Goal: Information Seeking & Learning: Learn about a topic

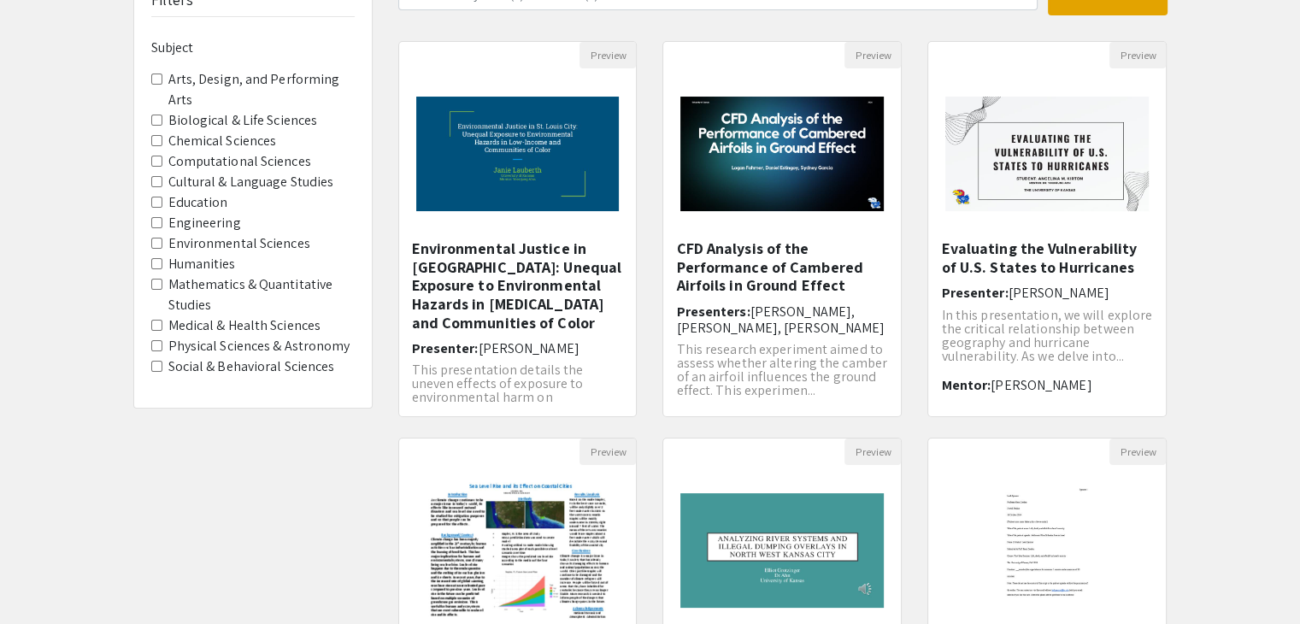
scroll to position [342, 0]
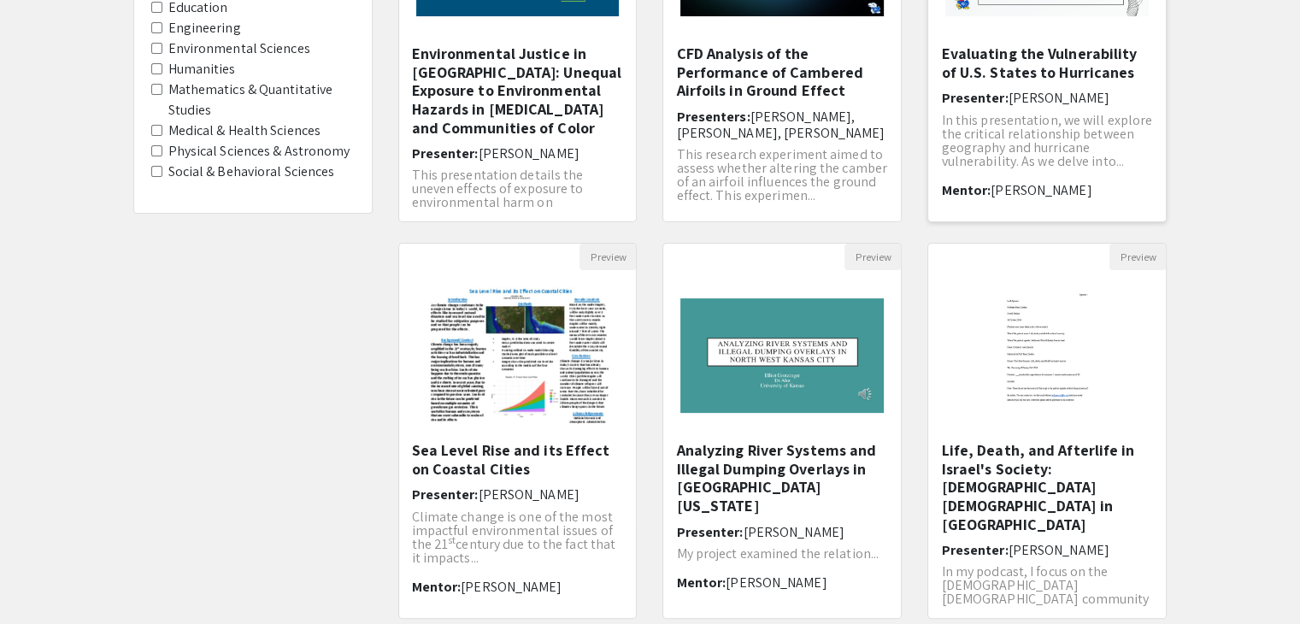
drag, startPoint x: 1004, startPoint y: 62, endPoint x: 1080, endPoint y: 79, distance: 77.9
drag, startPoint x: 1080, startPoint y: 76, endPoint x: 1012, endPoint y: 58, distance: 70.7
click at [1012, 58] on h5 "Evaluating the Vulnerability of U.S. States to Hurricanes" at bounding box center [1047, 62] width 212 height 37
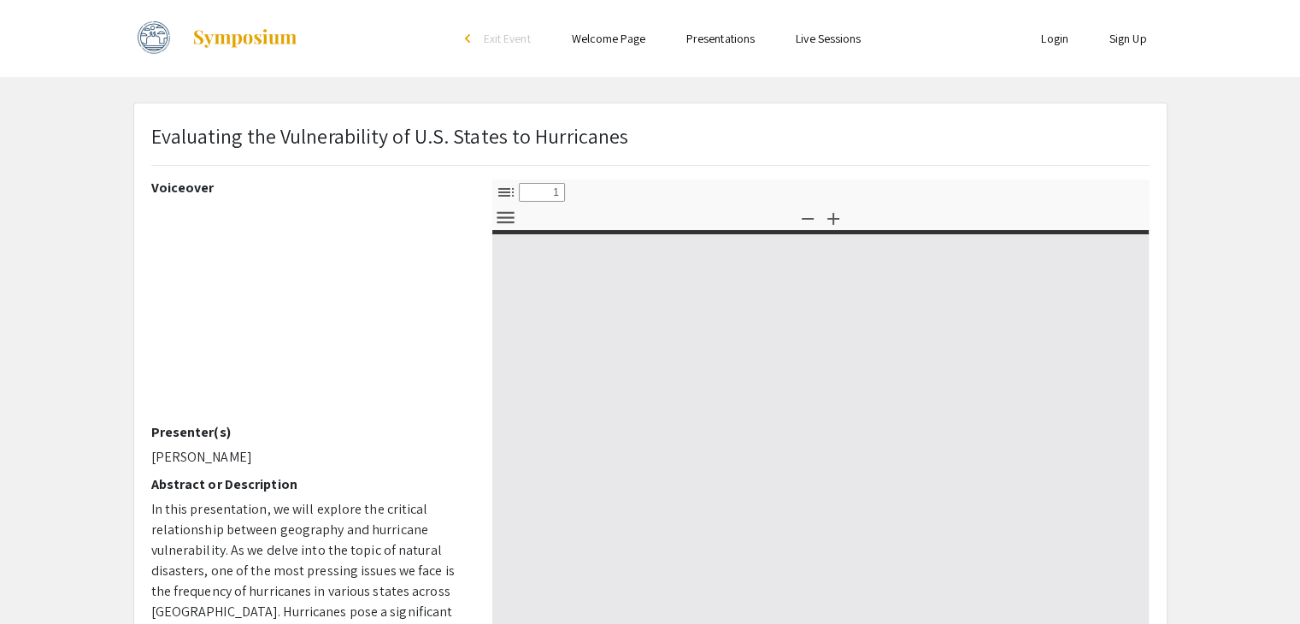
type input "0"
select select "custom"
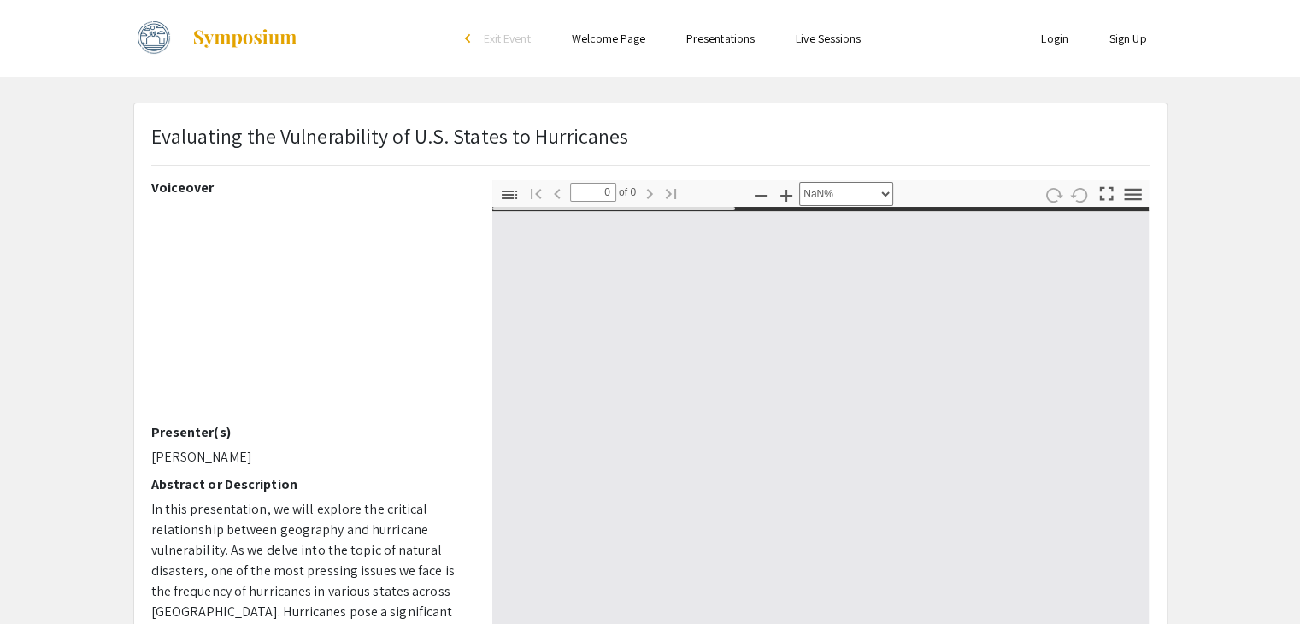
type input "1"
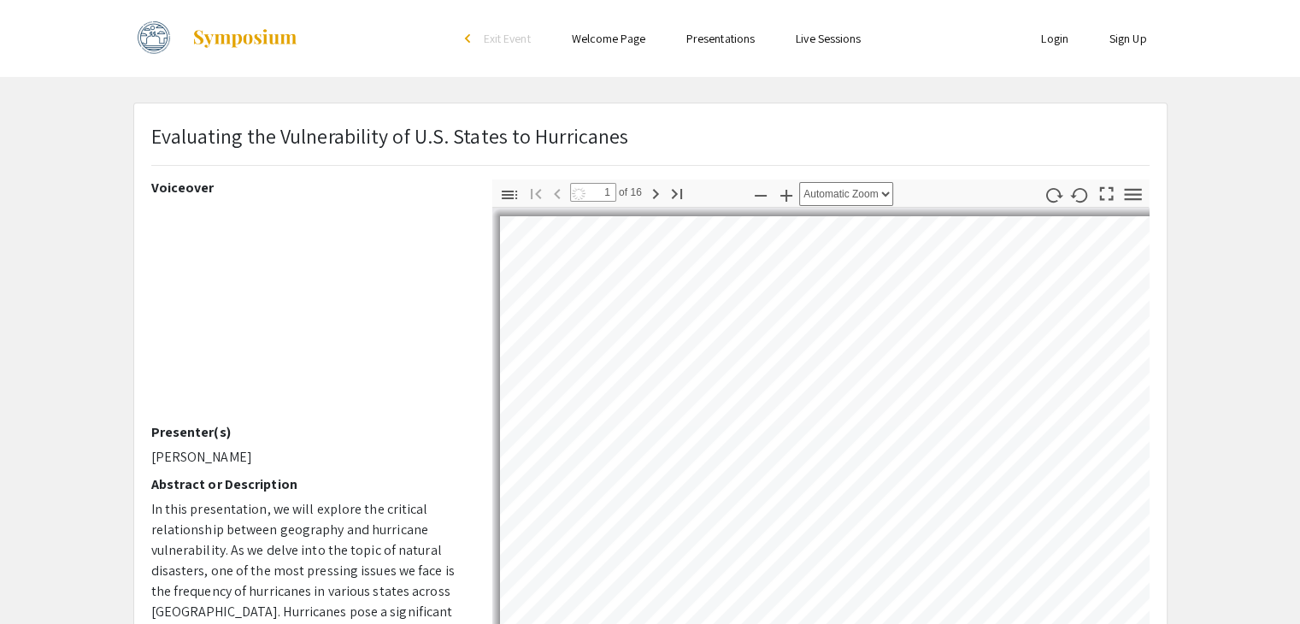
select select "auto"
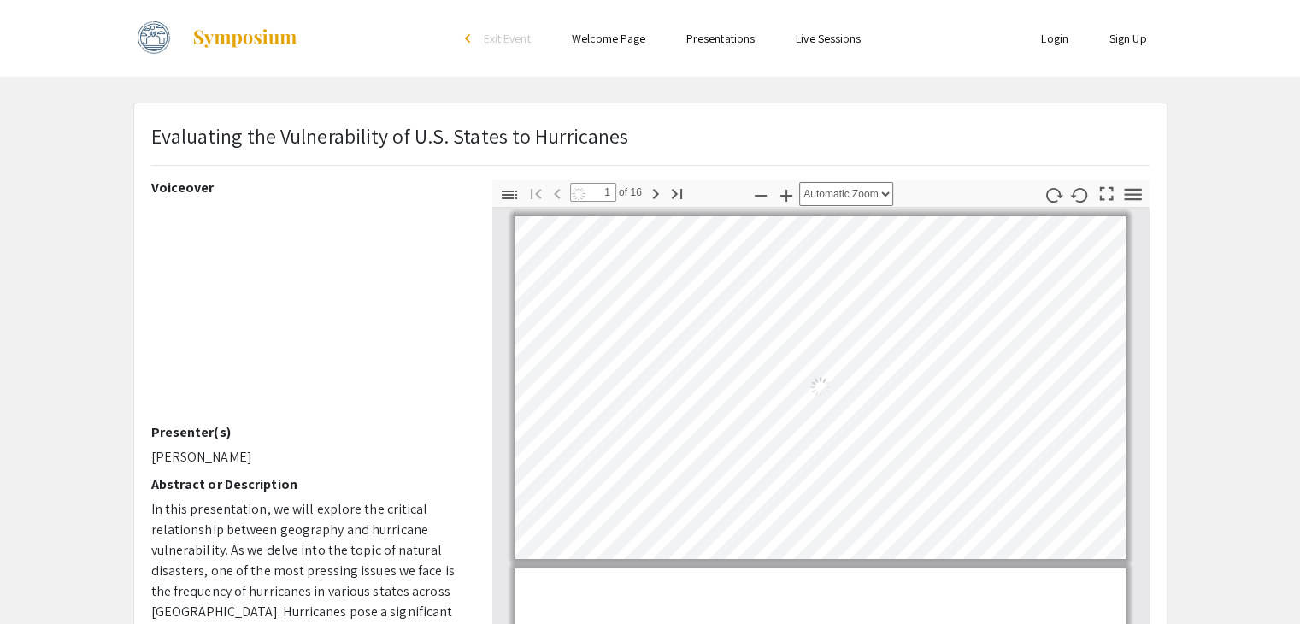
scroll to position [5, 0]
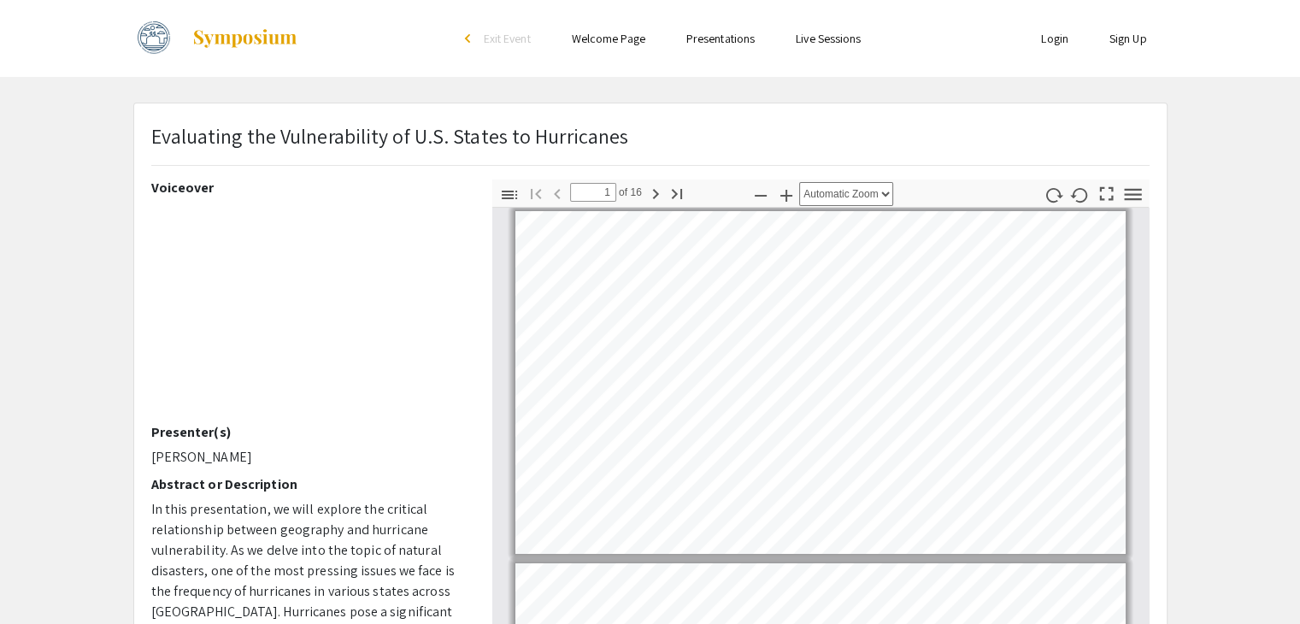
click at [499, 3] on ul "Skip navigation arrow_back_ios Exit Event Welcome Page Presentations Live Sessi…" at bounding box center [649, 38] width 341 height 77
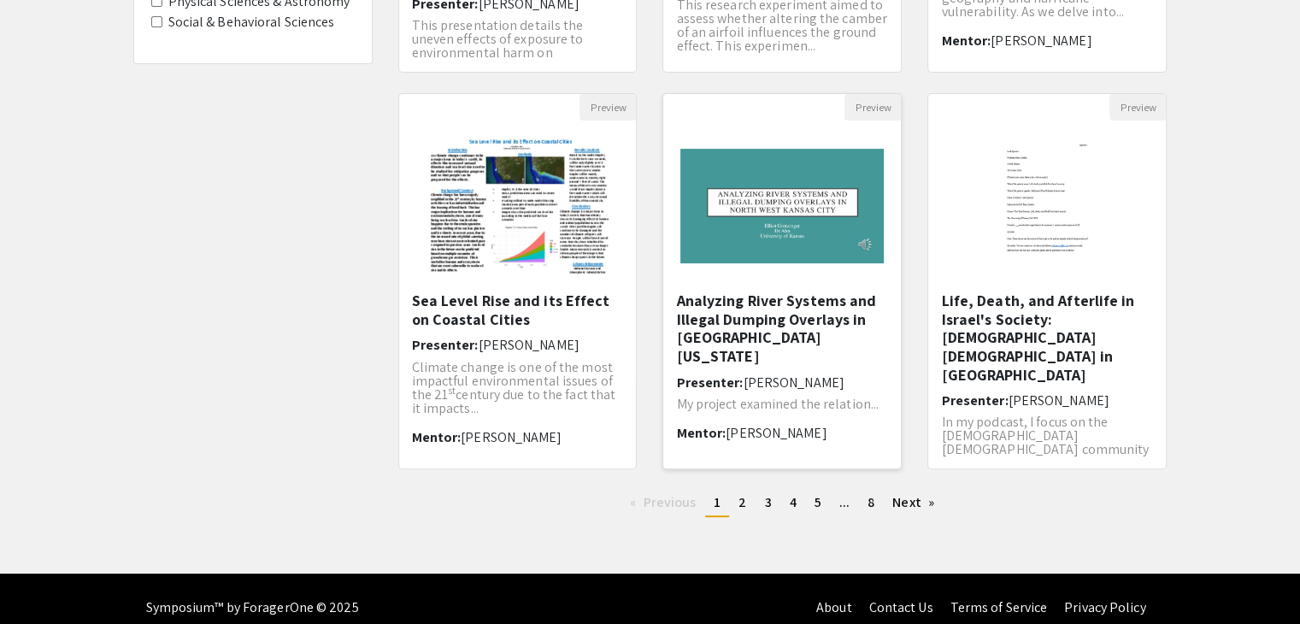
scroll to position [508, 0]
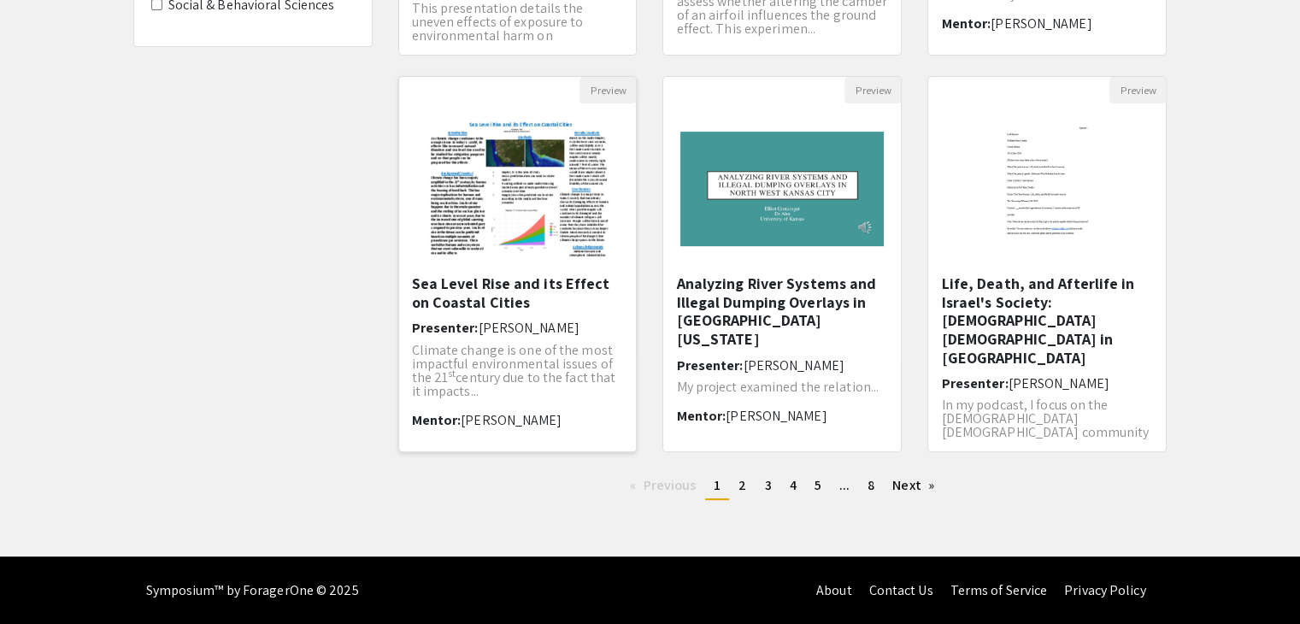
click at [484, 254] on img "Open Presentation <p>Sea Level Rise and its Effect on Coastal Cities</p>" at bounding box center [517, 188] width 216 height 171
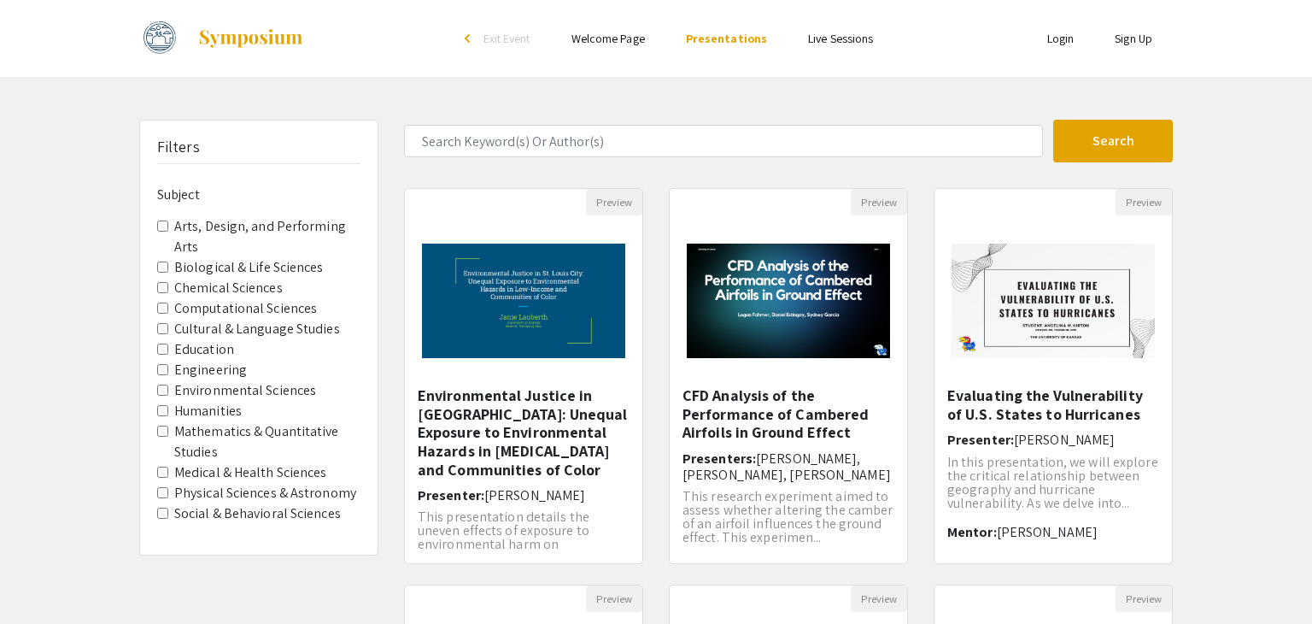
select select "custom"
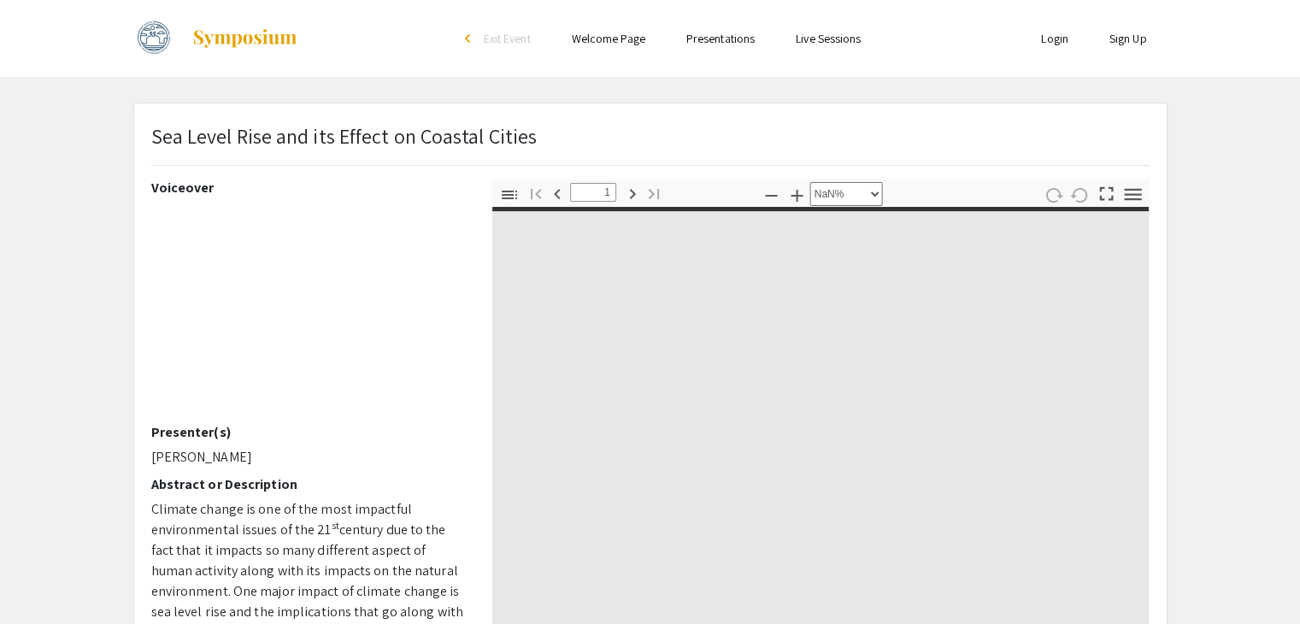
type input "0"
select select "custom"
type input "1"
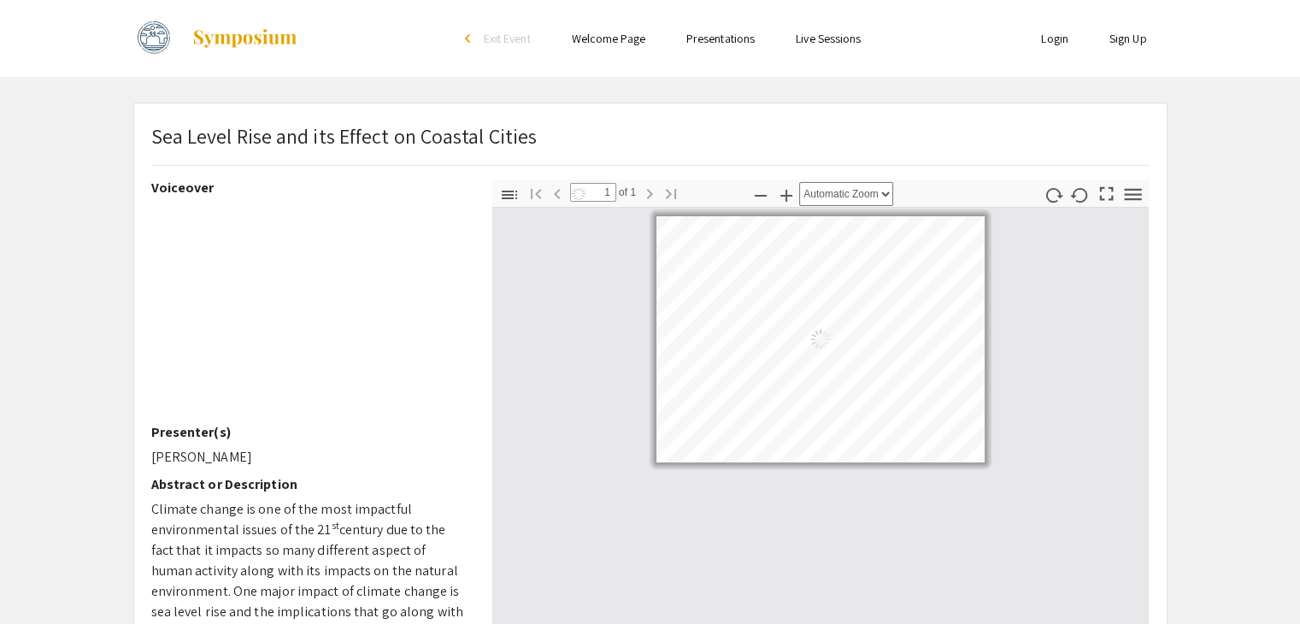
select select "auto"
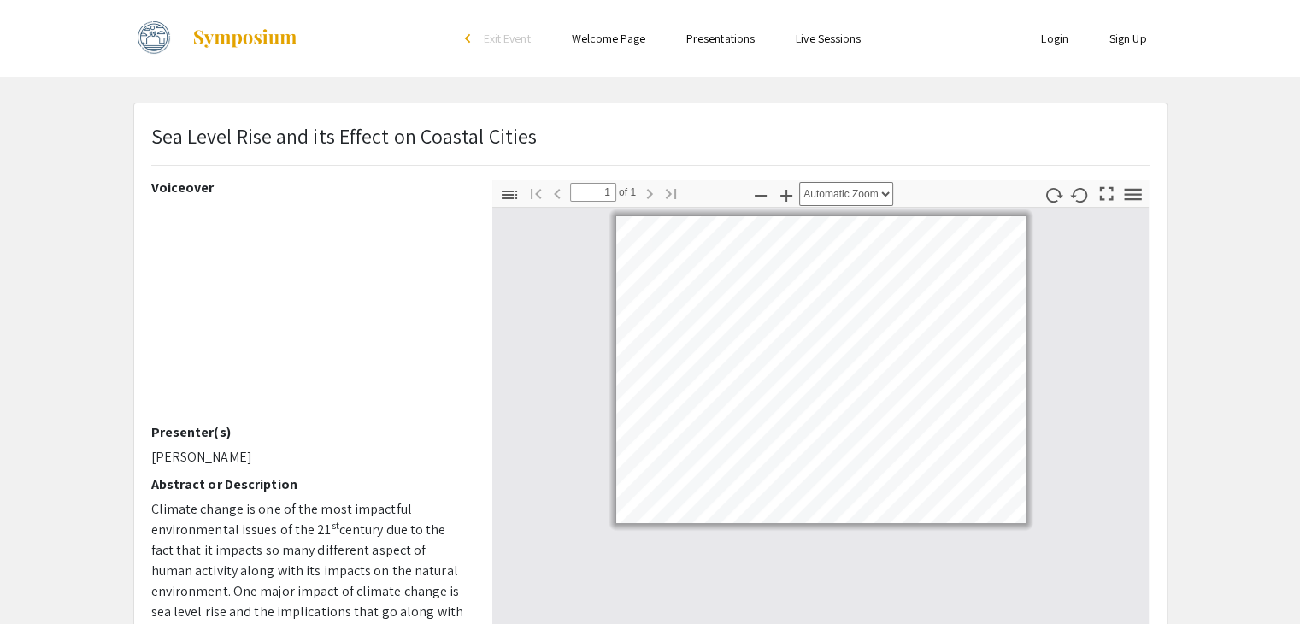
drag, startPoint x: 618, startPoint y: 100, endPoint x: 626, endPoint y: 107, distance: 10.9
click at [618, 100] on div "Skip navigation arrow_back_ios Exit Event Welcome Page Presentations Live Sessi…" at bounding box center [650, 496] width 1300 height 992
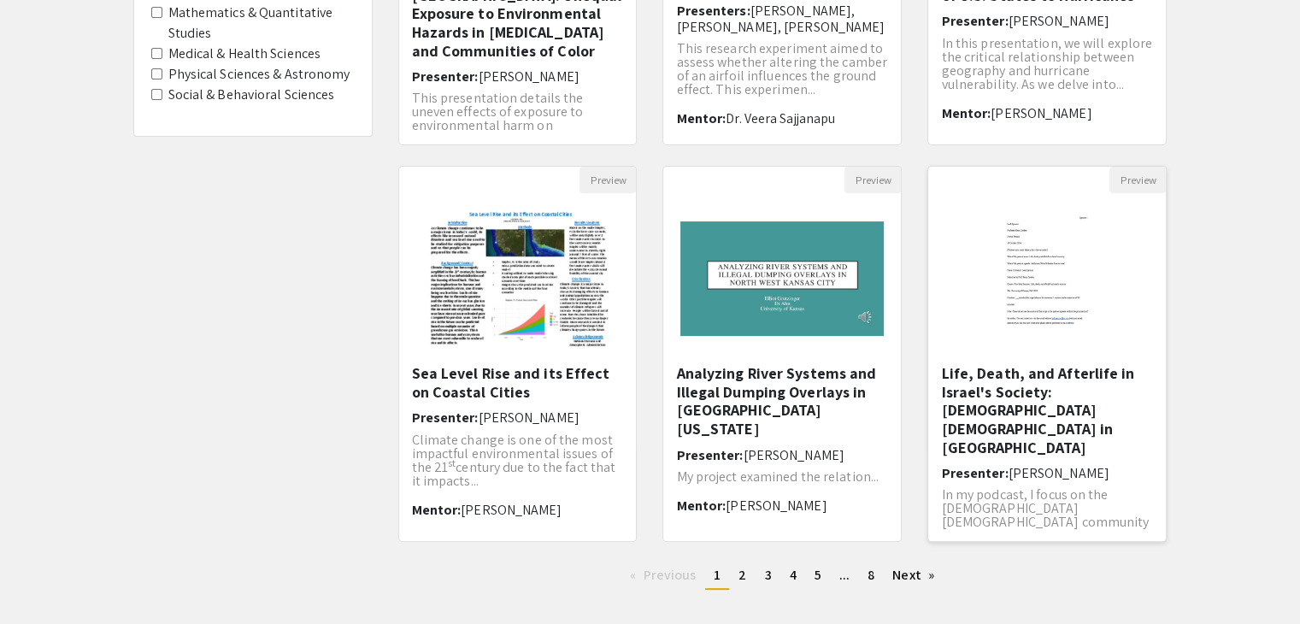
scroll to position [508, 0]
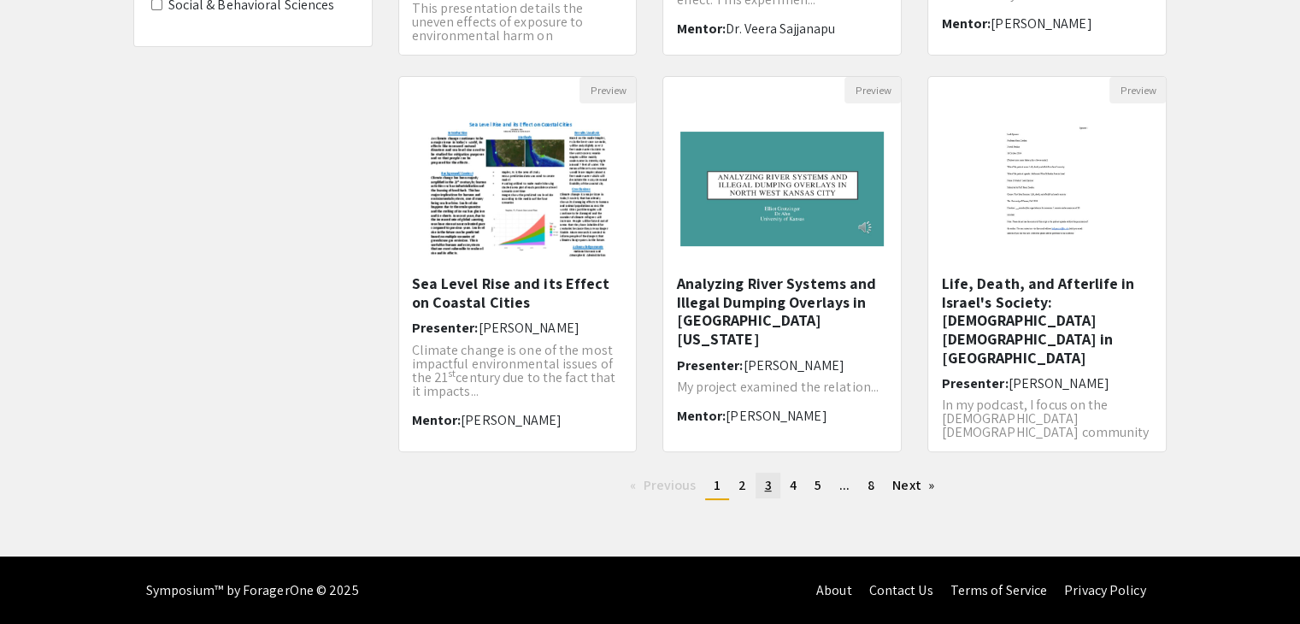
click at [771, 488] on link "page 3" at bounding box center [767, 485] width 24 height 26
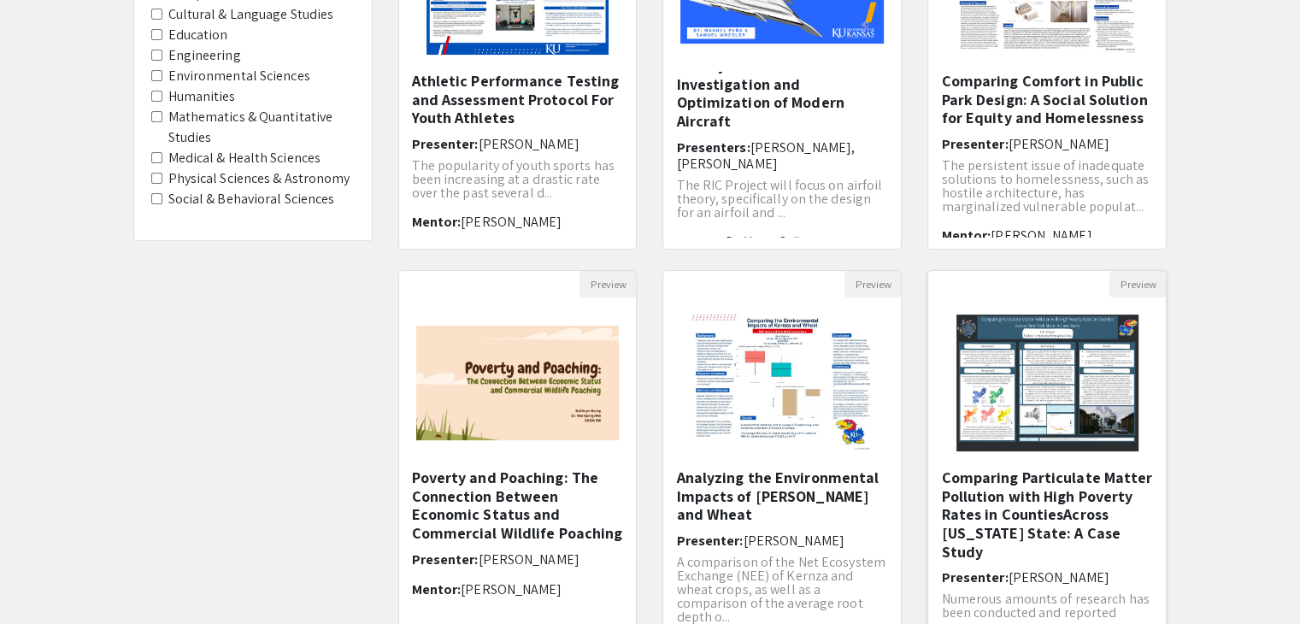
scroll to position [508, 0]
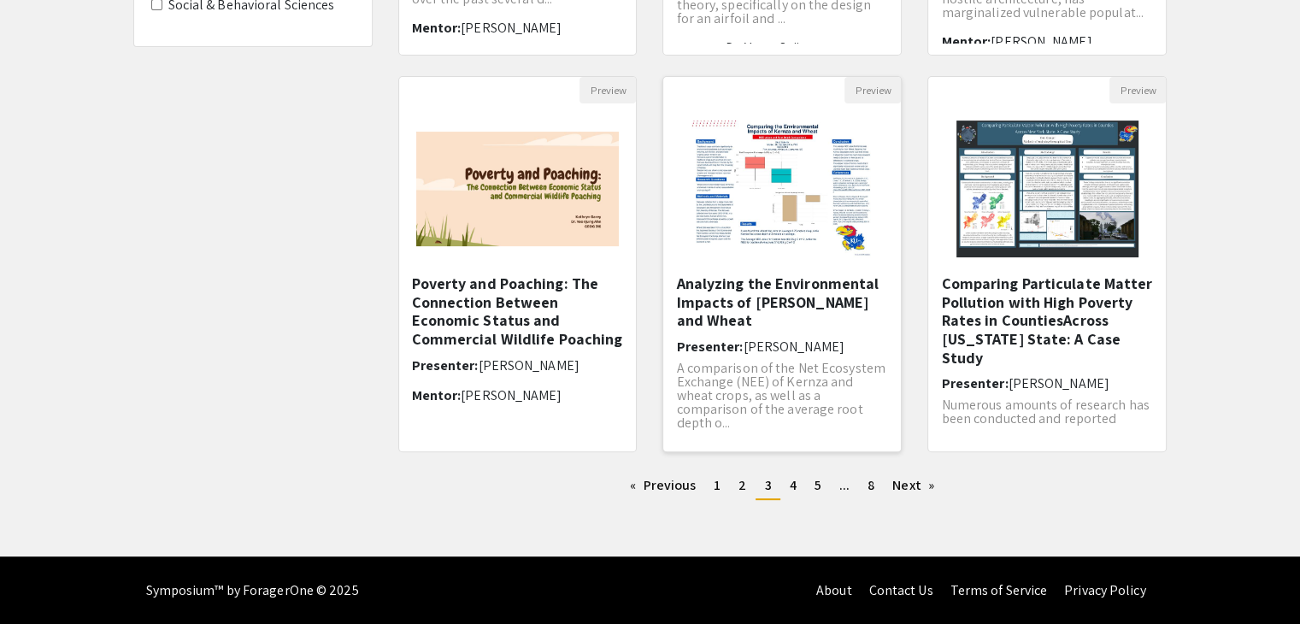
click at [772, 306] on h5 "Analyzing the Environmental Impacts of [PERSON_NAME] and Wheat" at bounding box center [782, 302] width 212 height 56
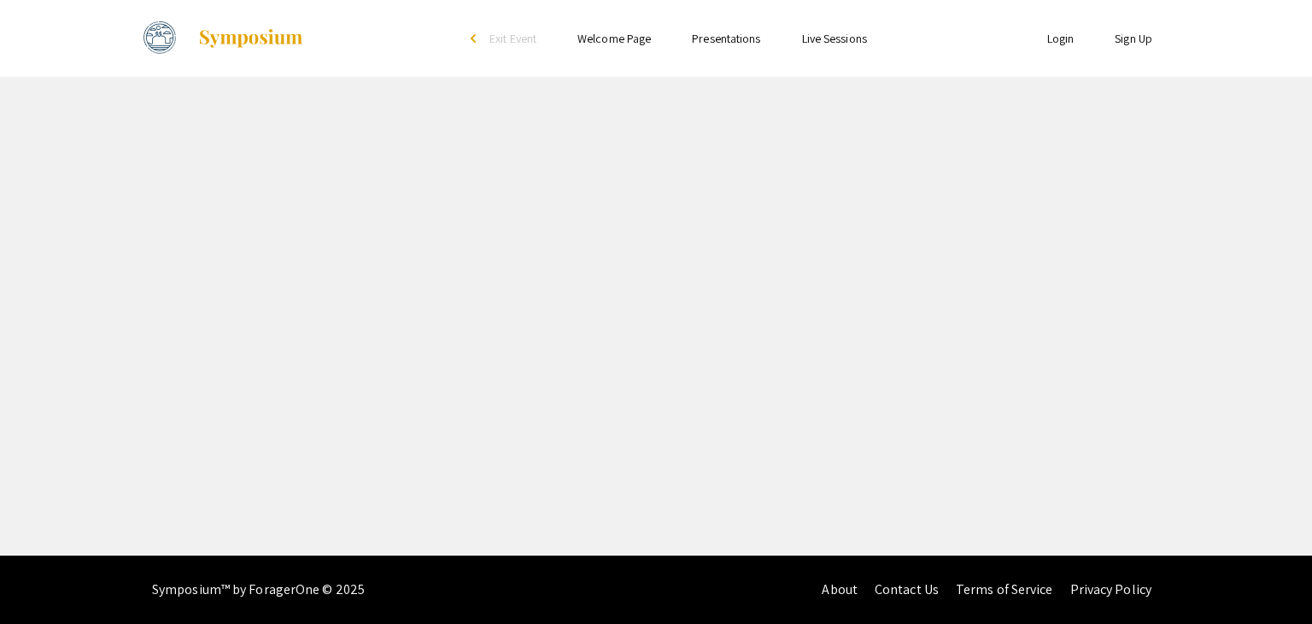
select select "custom"
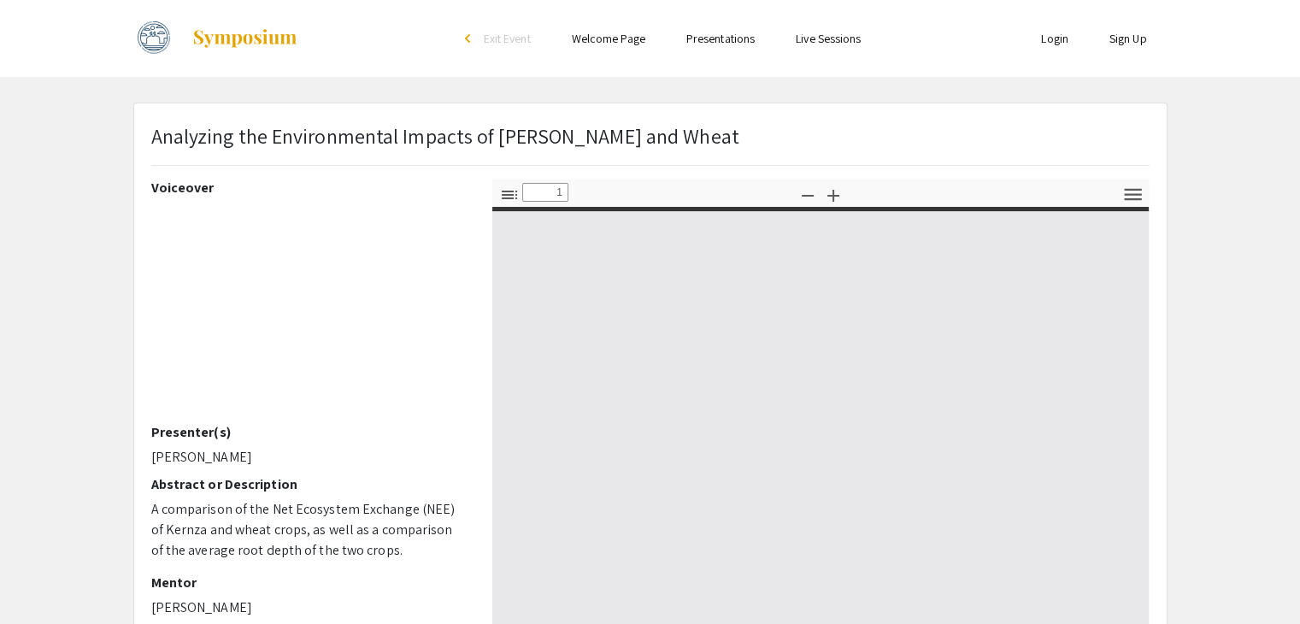
type input "0"
select select "auto"
type input "1"
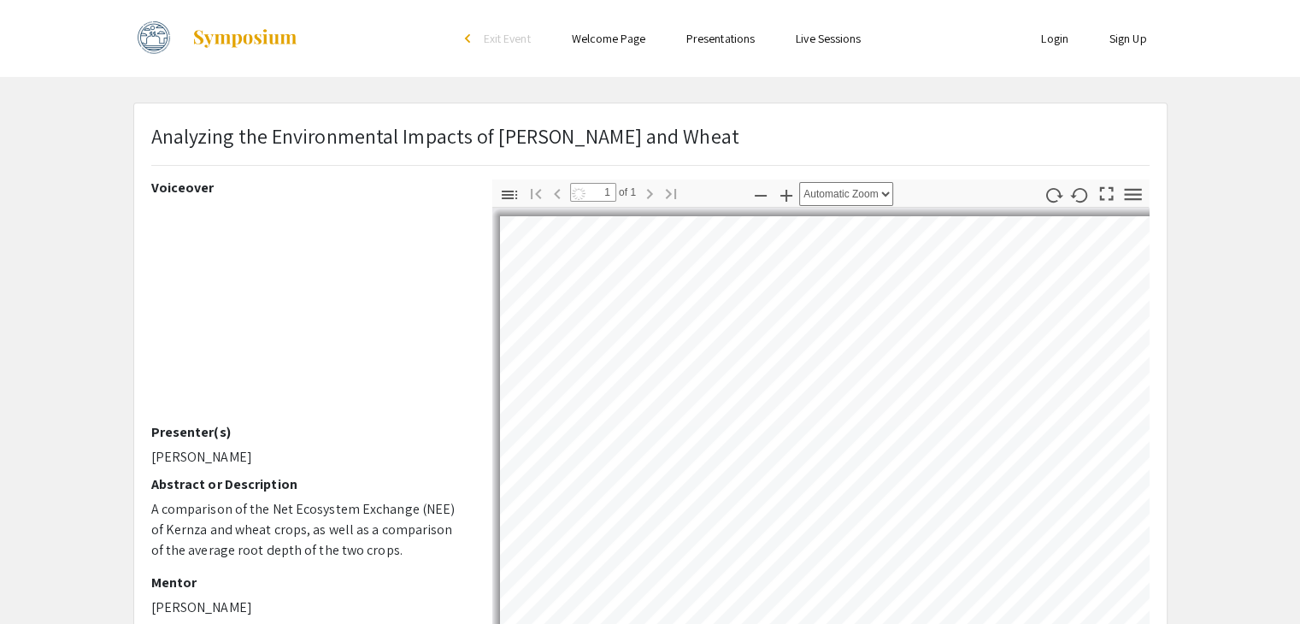
select select "auto"
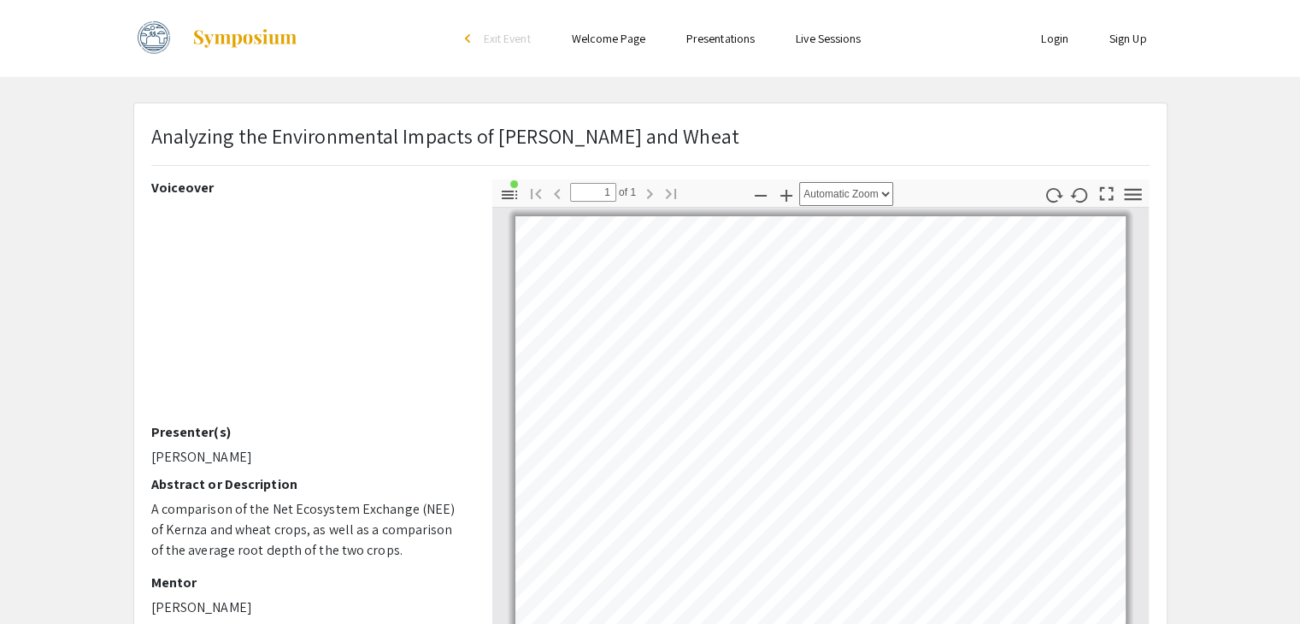
click at [78, 133] on app-presentation "Analyzing the Environmental Impacts of Kernza and Wheat Voiceover Presenter(s) …" at bounding box center [650, 535] width 1300 height 864
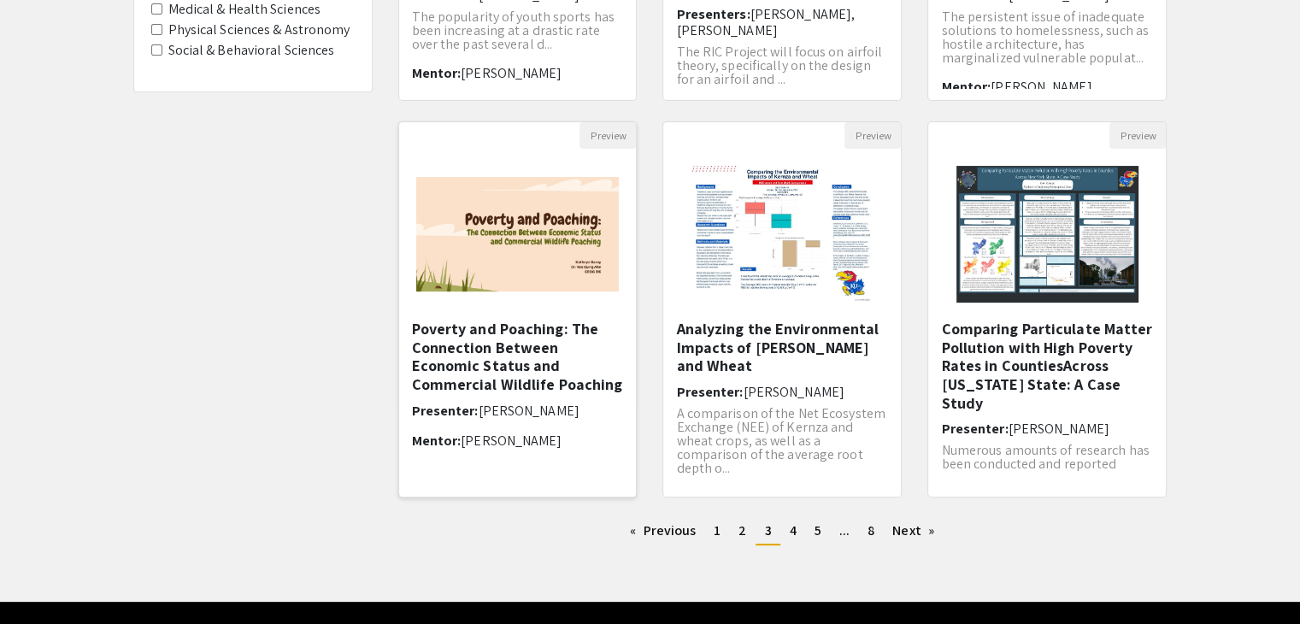
scroll to position [508, 0]
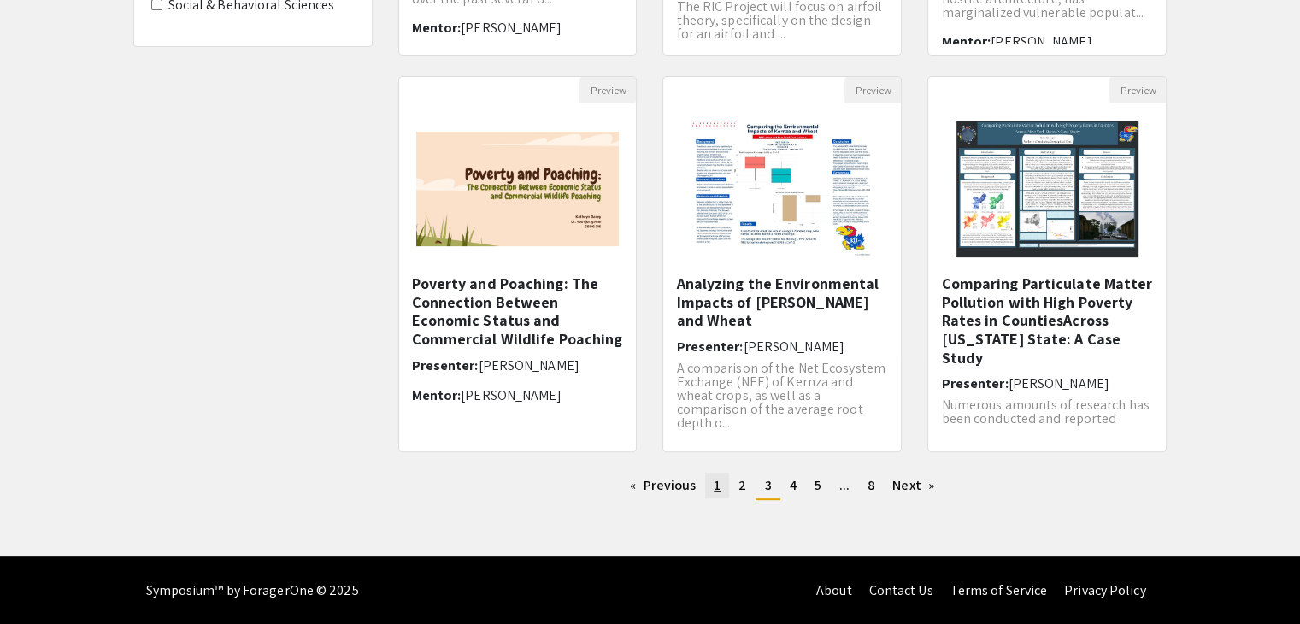
click at [721, 495] on link "page 1" at bounding box center [717, 485] width 24 height 26
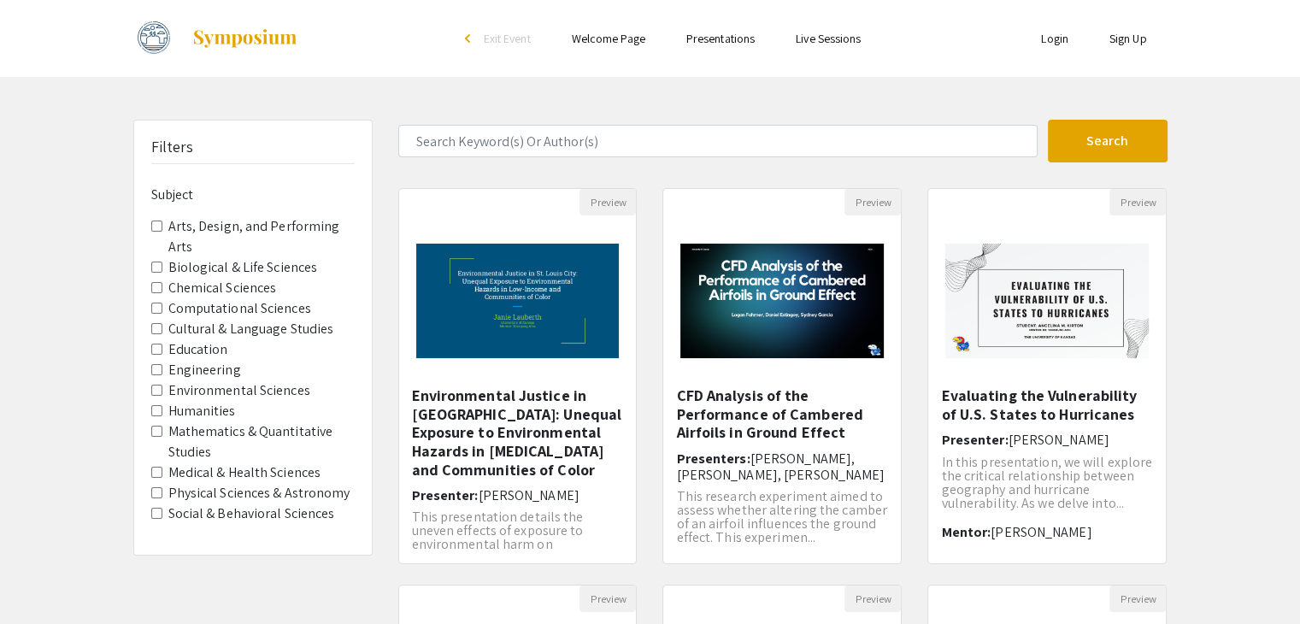
drag, startPoint x: 263, startPoint y: 85, endPoint x: 551, endPoint y: 7, distance: 298.2
click at [263, 85] on div "Skip navigation arrow_back_ios Exit Event Welcome Page Presentations Live Sessi…" at bounding box center [650, 532] width 1300 height 1065
